Goal: Use online tool/utility

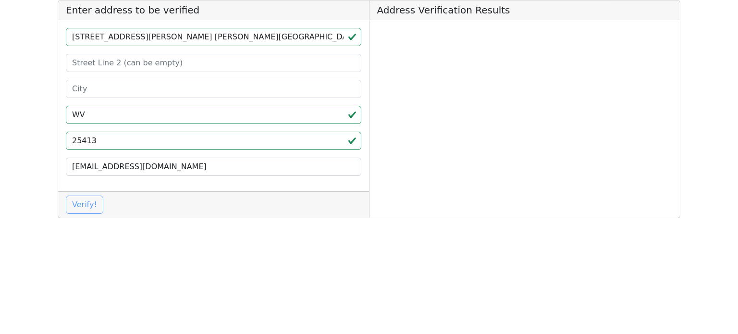
click at [135, 40] on input "[STREET_ADDRESS][PERSON_NAME] [PERSON_NAME][GEOGRAPHIC_DATA][PERSON_NAME], [GEO…" at bounding box center [213, 37] width 295 height 18
click at [135, 40] on input "[STREET_ADDRESS][PERSON_NAME] B, WV" at bounding box center [213, 37] width 295 height 18
type input "[STREET_ADDRESS][PERSON_NAME] B, WV"
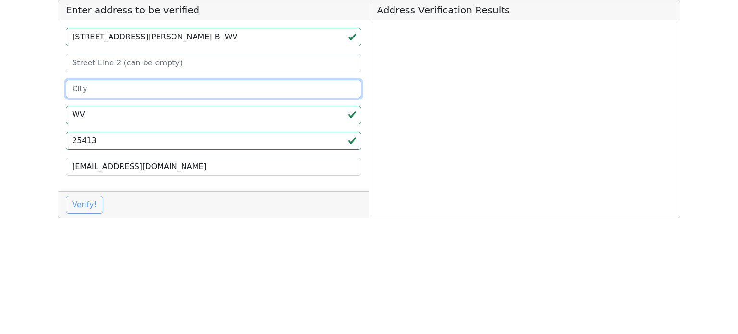
click at [122, 87] on input at bounding box center [213, 89] width 295 height 18
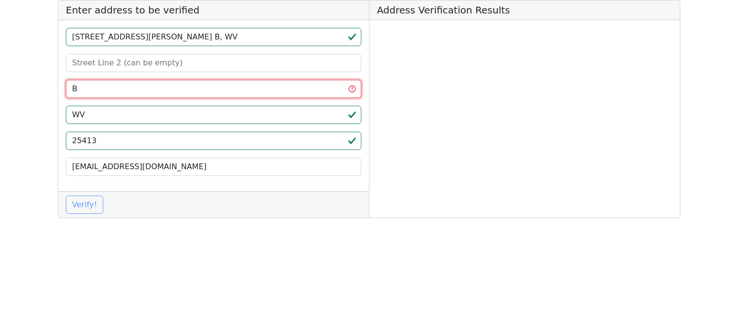
paste input "unker Hill"
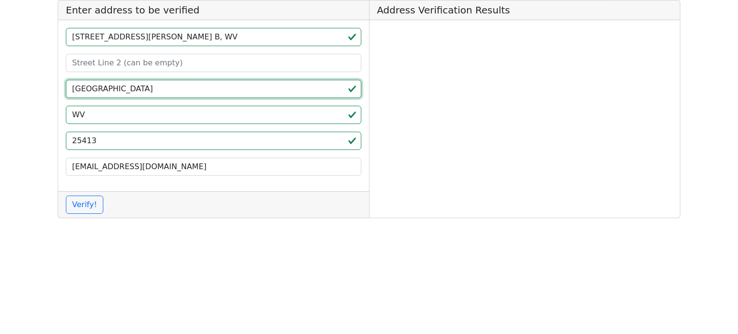
type input "[GEOGRAPHIC_DATA]"
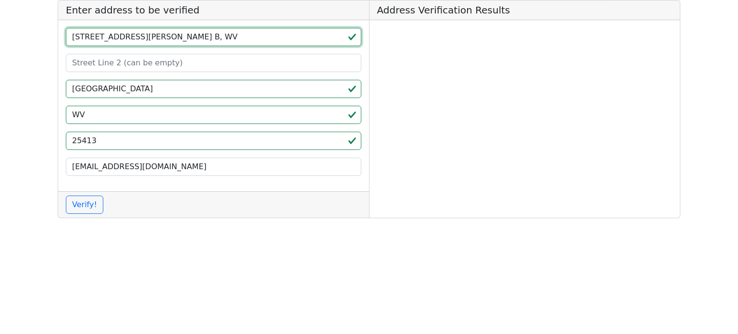
drag, startPoint x: 129, startPoint y: 38, endPoint x: 231, endPoint y: 31, distance: 101.6
click at [223, 32] on input "[STREET_ADDRESS][PERSON_NAME] B, WV" at bounding box center [213, 37] width 295 height 18
type input "[STREET_ADDRESS][PERSON_NAME]"
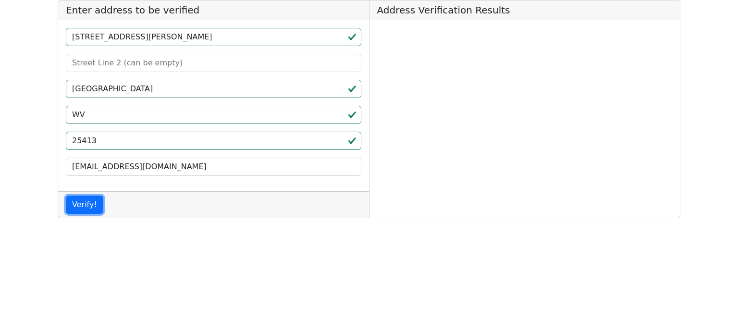
click at [66, 196] on button "Verify!" at bounding box center [84, 205] width 37 height 18
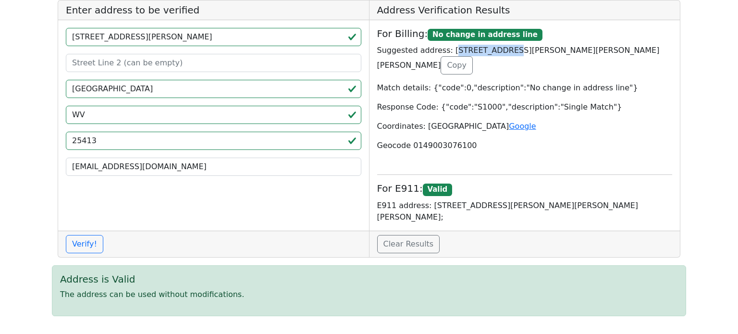
drag, startPoint x: 447, startPoint y: 54, endPoint x: 508, endPoint y: 53, distance: 61.0
click at [508, 53] on p "Suggested address: [STREET_ADDRESS][PERSON_NAME][PERSON_NAME][PERSON_NAME] Copy" at bounding box center [524, 60] width 295 height 30
click at [473, 56] on button "Copy" at bounding box center [457, 65] width 32 height 18
